Goal: Browse casually: Explore the website without a specific task or goal

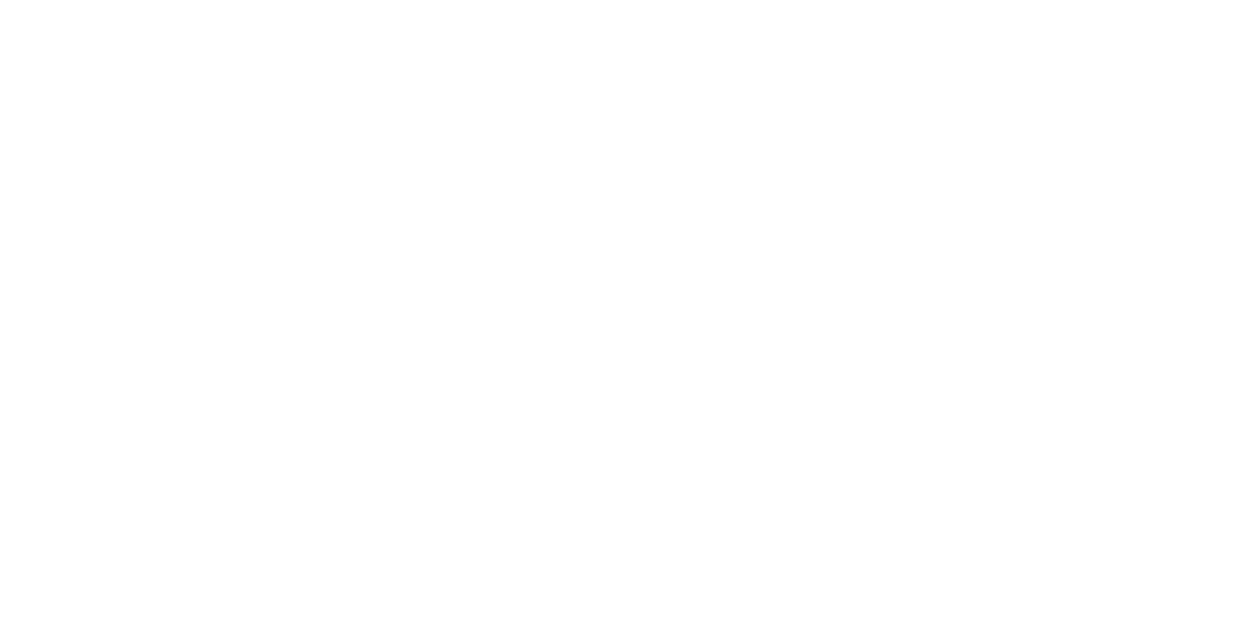
scroll to position [4123, 0]
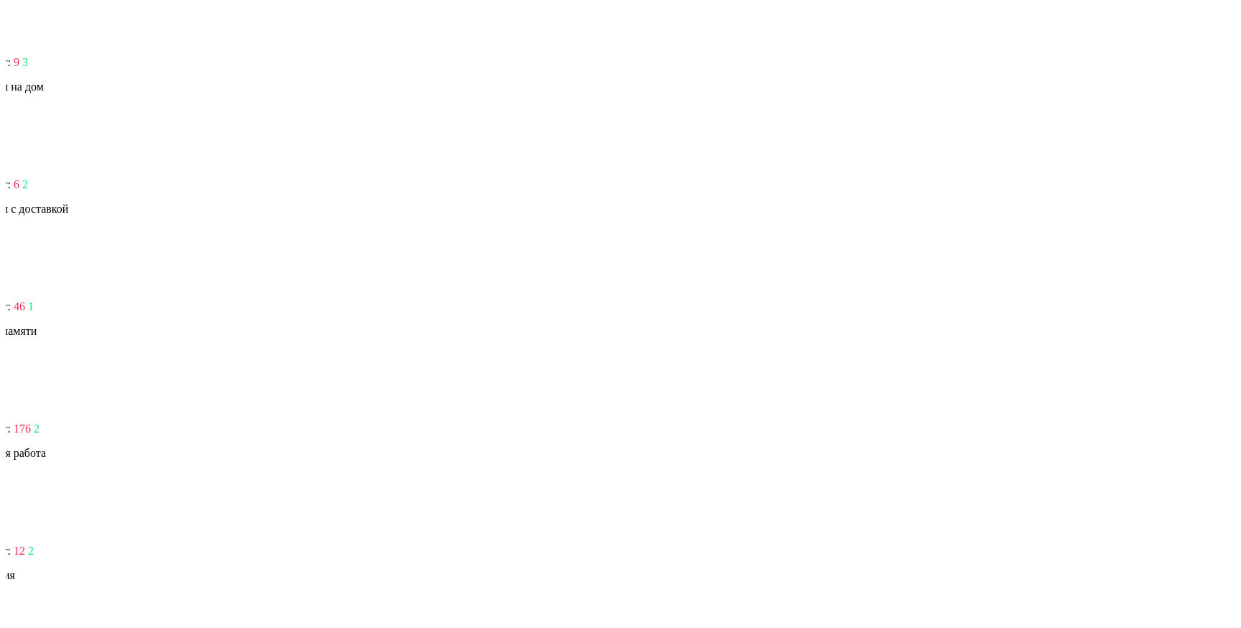
scroll to position [4151, 0]
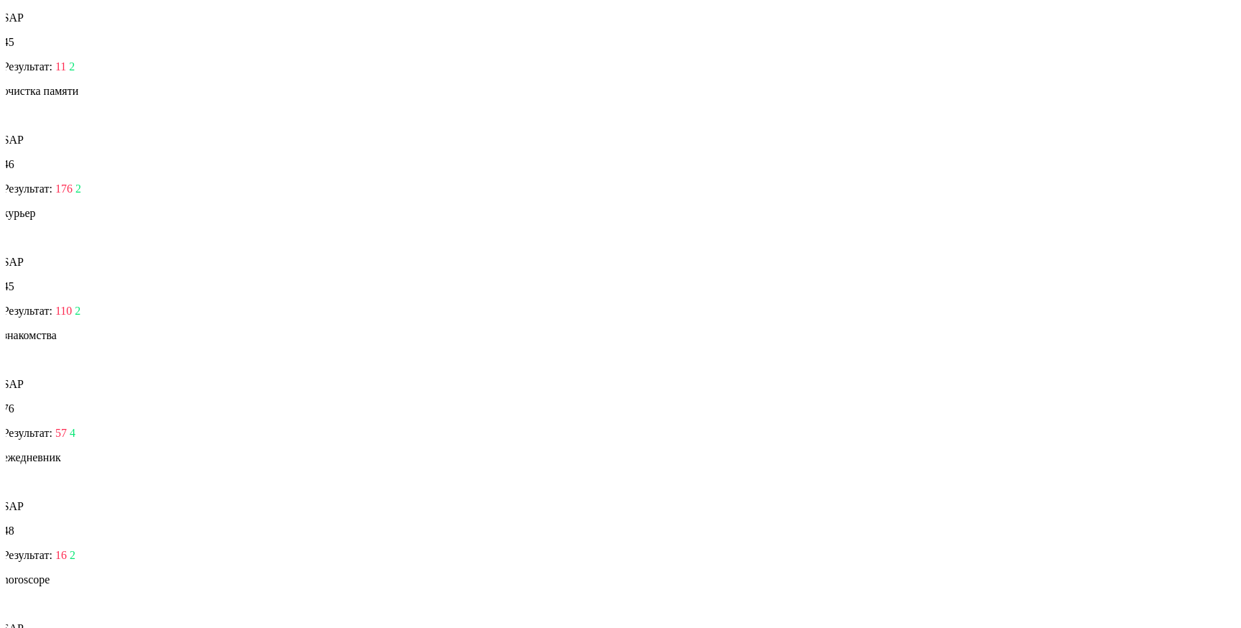
scroll to position [4151, 0]
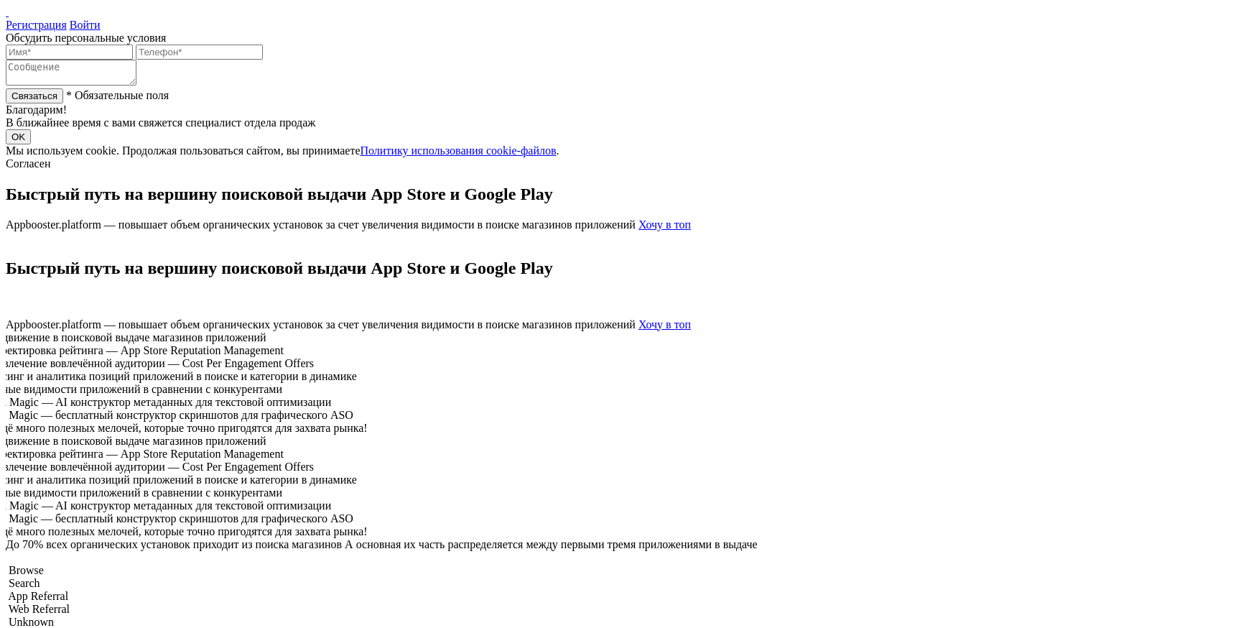
scroll to position [4151, 0]
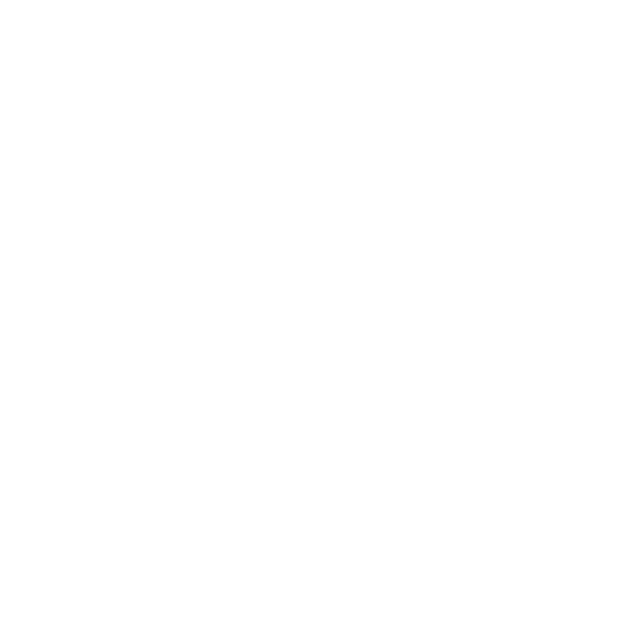
scroll to position [4121, 0]
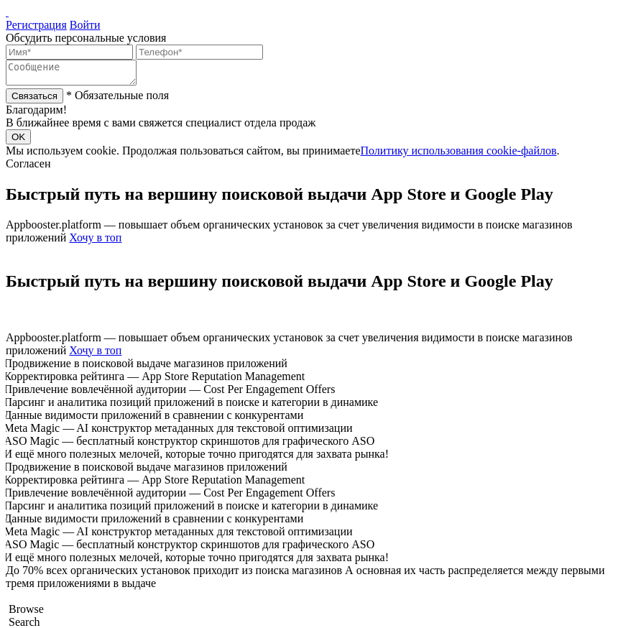
scroll to position [4121, 0]
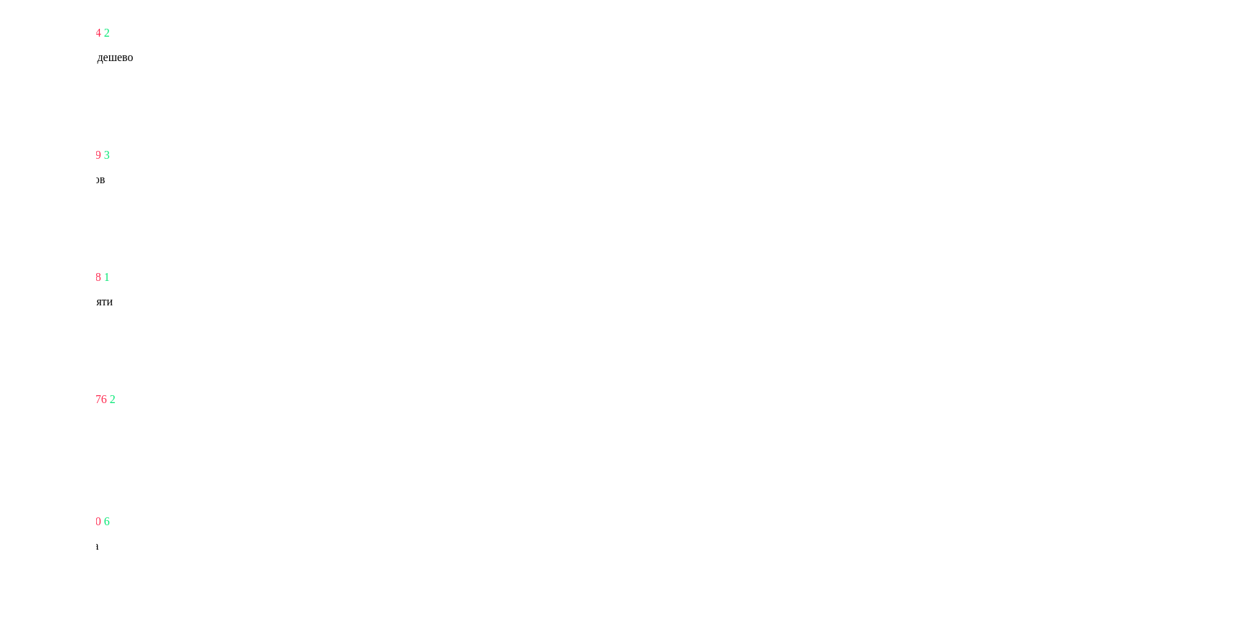
scroll to position [4270, 0]
